Goal: Contribute content: Add original content to the website for others to see

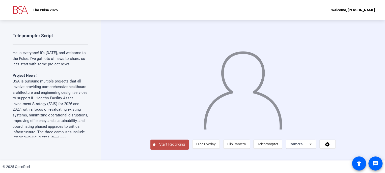
click at [46, 67] on p "Hello everyone! It's [DATE], and welcome to the Pulse. I've got lots of news to…" at bounding box center [51, 58] width 76 height 17
drag, startPoint x: 26, startPoint y: 60, endPoint x: 22, endPoint y: 58, distance: 5.0
click at [26, 60] on p "Hello everyone! It's [DATE], and welcome to the Pulse. I've got lots of news to…" at bounding box center [51, 58] width 76 height 17
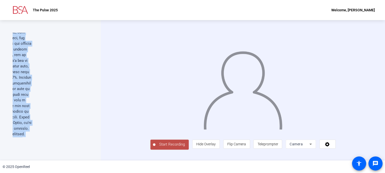
scroll to position [1091, 56]
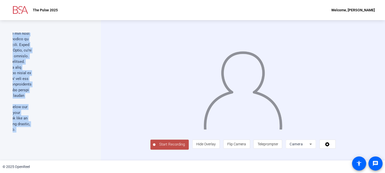
drag, startPoint x: 12, startPoint y: 52, endPoint x: 75, endPoint y: 132, distance: 101.8
click at [75, 132] on div "Teleprompter Script Hello everyone! It's [DATE], and welcome to the Pulse. I've…" at bounding box center [51, 85] width 76 height 105
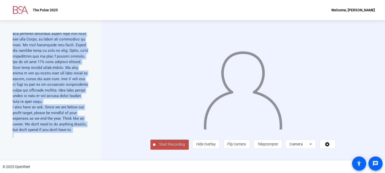
scroll to position [1066, 0]
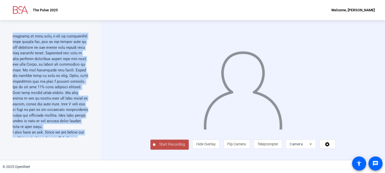
click at [48, 164] on p "We've got one week till [DATE]. I hope everyone had a great summer and is able …" at bounding box center [51, 172] width 76 height 17
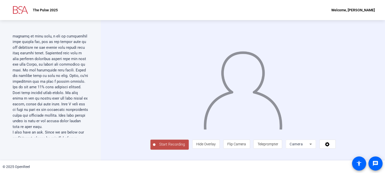
scroll to position [9, 0]
click at [278, 146] on span "Teleprompter" at bounding box center [267, 144] width 21 height 4
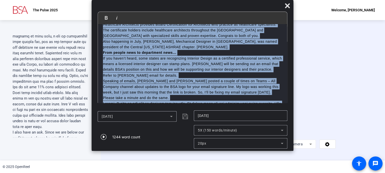
scroll to position [514, 0]
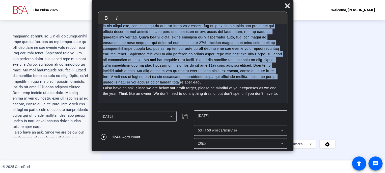
drag, startPoint x: 102, startPoint y: 32, endPoint x: 212, endPoint y: 103, distance: 130.4
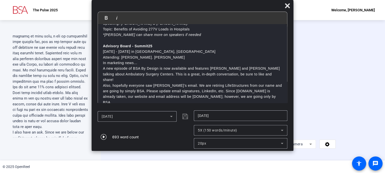
scroll to position [0, 0]
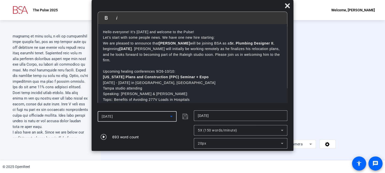
click at [106, 117] on span "[DATE]" at bounding box center [107, 117] width 11 height 4
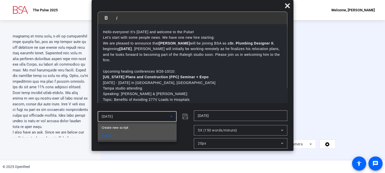
click at [110, 126] on span "Create new script" at bounding box center [115, 128] width 26 height 6
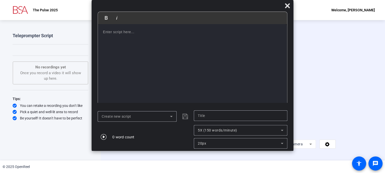
click at [109, 32] on p at bounding box center [192, 32] width 179 height 6
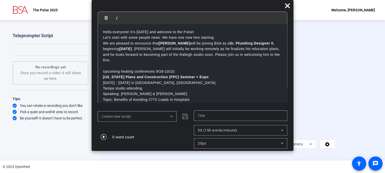
scroll to position [272, 0]
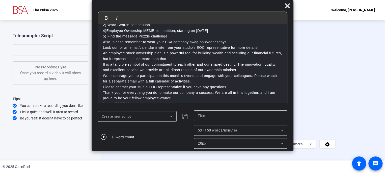
click at [126, 116] on span "Create new script" at bounding box center [116, 117] width 29 height 4
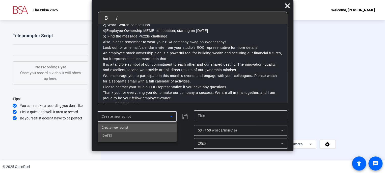
click at [208, 116] on div at bounding box center [192, 86] width 385 height 173
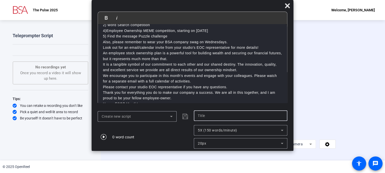
click at [220, 116] on input "text" at bounding box center [240, 116] width 85 height 6
type input "[DATE] Pulse"
click at [183, 118] on icon "submit" at bounding box center [185, 117] width 6 height 6
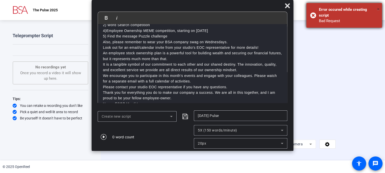
click at [377, 8] on span "×" at bounding box center [378, 9] width 3 height 6
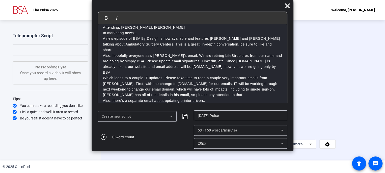
scroll to position [0, 0]
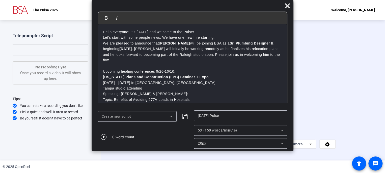
click at [212, 81] on p "[DATE] - [DATE] in [GEOGRAPHIC_DATA], [GEOGRAPHIC_DATA]" at bounding box center [192, 83] width 179 height 6
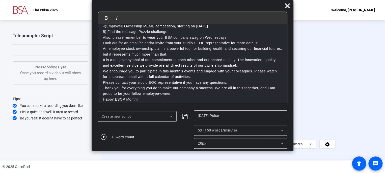
click at [139, 108] on p "That’s it for the Pulse. Have a great weekend!" at bounding box center [192, 111] width 179 height 6
click at [170, 118] on icon at bounding box center [171, 117] width 6 height 6
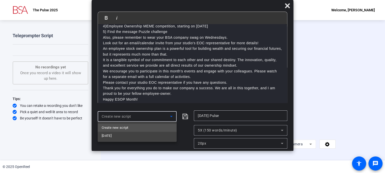
click at [122, 129] on span "Create new script" at bounding box center [115, 128] width 26 height 6
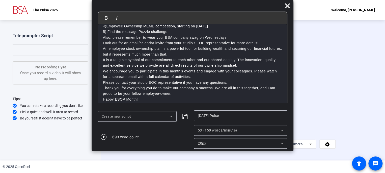
click at [153, 131] on div "693 word count" at bounding box center [145, 137] width 94 height 24
click at [183, 117] on icon "submit" at bounding box center [185, 117] width 6 height 6
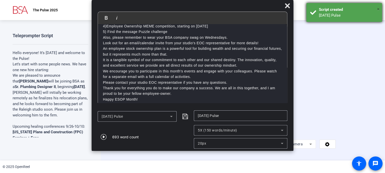
click at [378, 8] on span "×" at bounding box center [378, 9] width 3 height 6
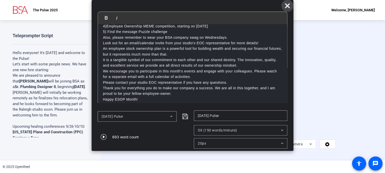
click at [288, 6] on icon at bounding box center [287, 6] width 6 height 6
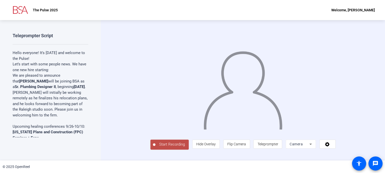
scroll to position [0, 0]
click at [155, 148] on span "Start Recording" at bounding box center [171, 145] width 33 height 6
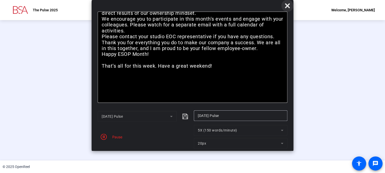
click at [286, 5] on icon at bounding box center [287, 5] width 5 height 5
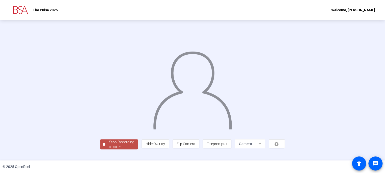
scroll to position [20, 0]
click at [109, 145] on div "Stop Recording" at bounding box center [121, 143] width 25 height 6
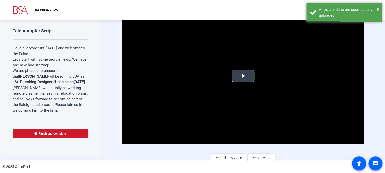
scroll to position [7, 0]
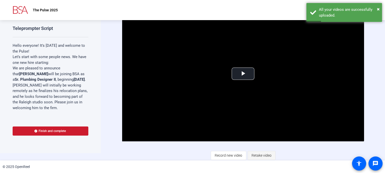
click at [259, 154] on span "Retake video" at bounding box center [261, 156] width 20 height 10
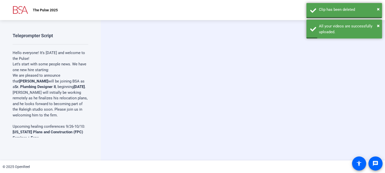
scroll to position [0, 0]
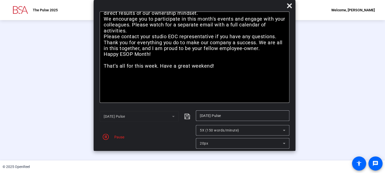
drag, startPoint x: 224, startPoint y: 7, endPoint x: 226, endPoint y: -11, distance: 18.0
click at [226, 0] on html "Accessibility Screen-Reader Guide, Feedback, and Issue Reporting | New window T…" at bounding box center [192, 86] width 385 height 173
click at [289, 4] on icon at bounding box center [289, 6] width 6 height 6
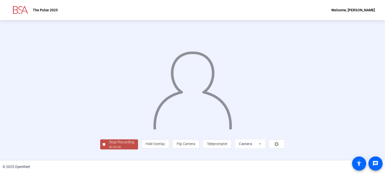
scroll to position [20, 0]
click at [109, 145] on div "Stop Recording" at bounding box center [121, 143] width 25 height 6
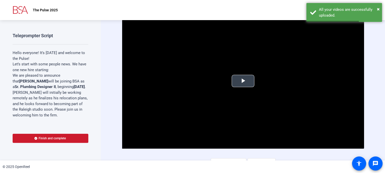
scroll to position [7, 0]
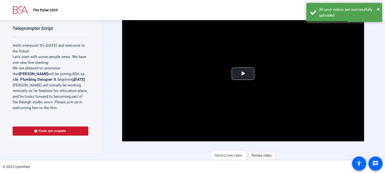
click at [266, 155] on span "Retake video" at bounding box center [261, 156] width 20 height 10
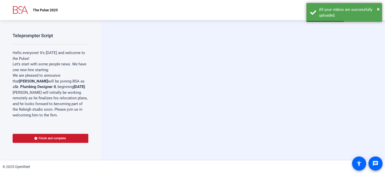
scroll to position [0, 0]
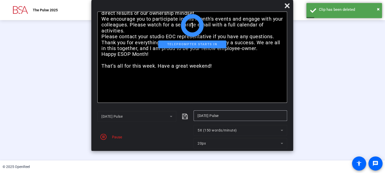
drag, startPoint x: 236, startPoint y: 7, endPoint x: 236, endPoint y: -7, distance: 13.9
click at [236, 0] on html "Accessibility Screen-Reader Guide, Feedback, and Issue Reporting | New window T…" at bounding box center [192, 86] width 385 height 173
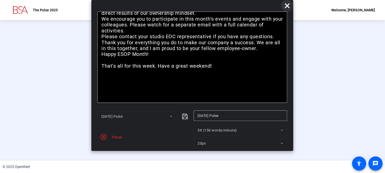
click at [287, 6] on icon at bounding box center [286, 5] width 5 height 5
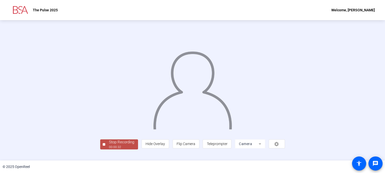
scroll to position [20, 0]
click at [109, 150] on div "00:00:33" at bounding box center [121, 147] width 25 height 5
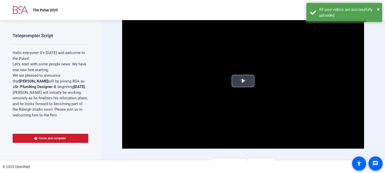
scroll to position [7, 0]
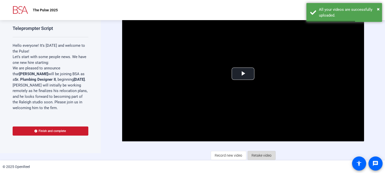
click at [262, 155] on span "Retake video" at bounding box center [261, 156] width 20 height 10
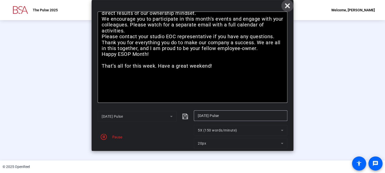
click at [286, 5] on icon at bounding box center [287, 5] width 5 height 5
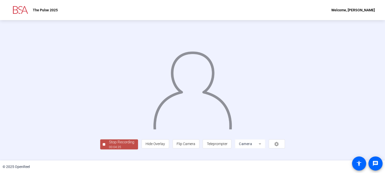
scroll to position [20, 0]
click at [109, 145] on div "Stop Recording" at bounding box center [121, 143] width 25 height 6
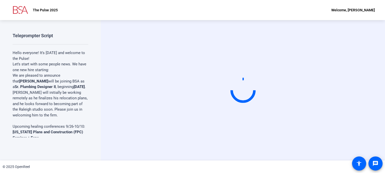
scroll to position [0, 0]
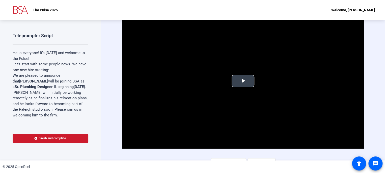
drag, startPoint x: 237, startPoint y: 81, endPoint x: 240, endPoint y: 84, distance: 3.9
click at [243, 81] on span "Video Player" at bounding box center [243, 81] width 0 height 0
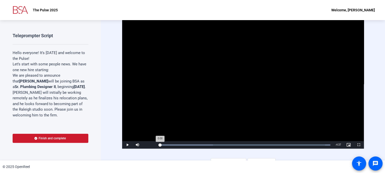
drag, startPoint x: 165, startPoint y: 146, endPoint x: 159, endPoint y: 146, distance: 6.8
click at [160, 146] on div "0:00" at bounding box center [160, 145] width 0 height 1
click at [126, 145] on span "Video Player" at bounding box center [127, 145] width 10 height 0
drag, startPoint x: 164, startPoint y: 145, endPoint x: 160, endPoint y: 145, distance: 4.0
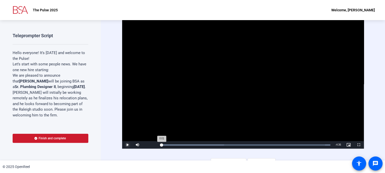
click at [160, 145] on div "0:01" at bounding box center [161, 145] width 2 height 1
